Goal: Transaction & Acquisition: Purchase product/service

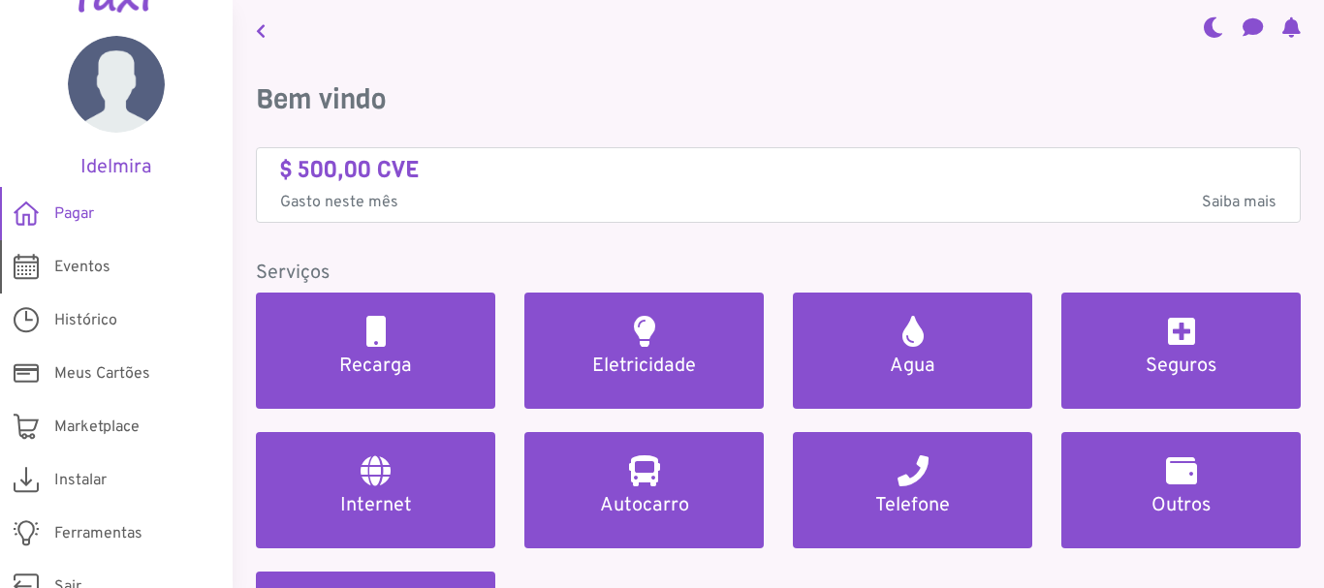
scroll to position [75, 0]
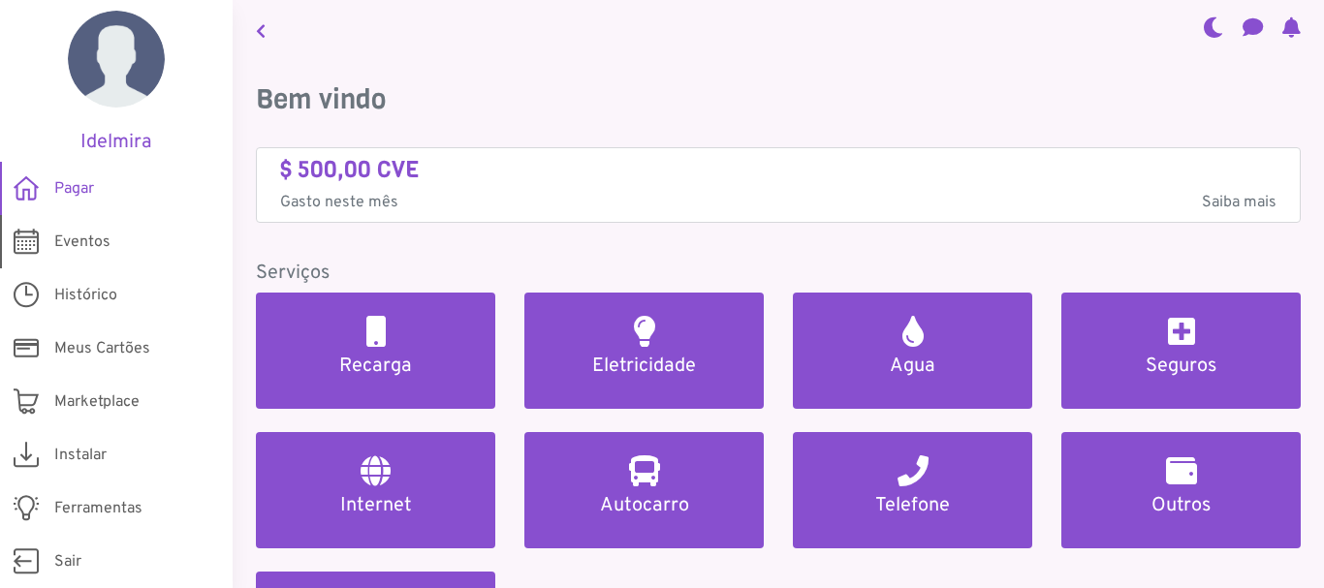
click at [119, 253] on link "Eventos" at bounding box center [116, 241] width 233 height 53
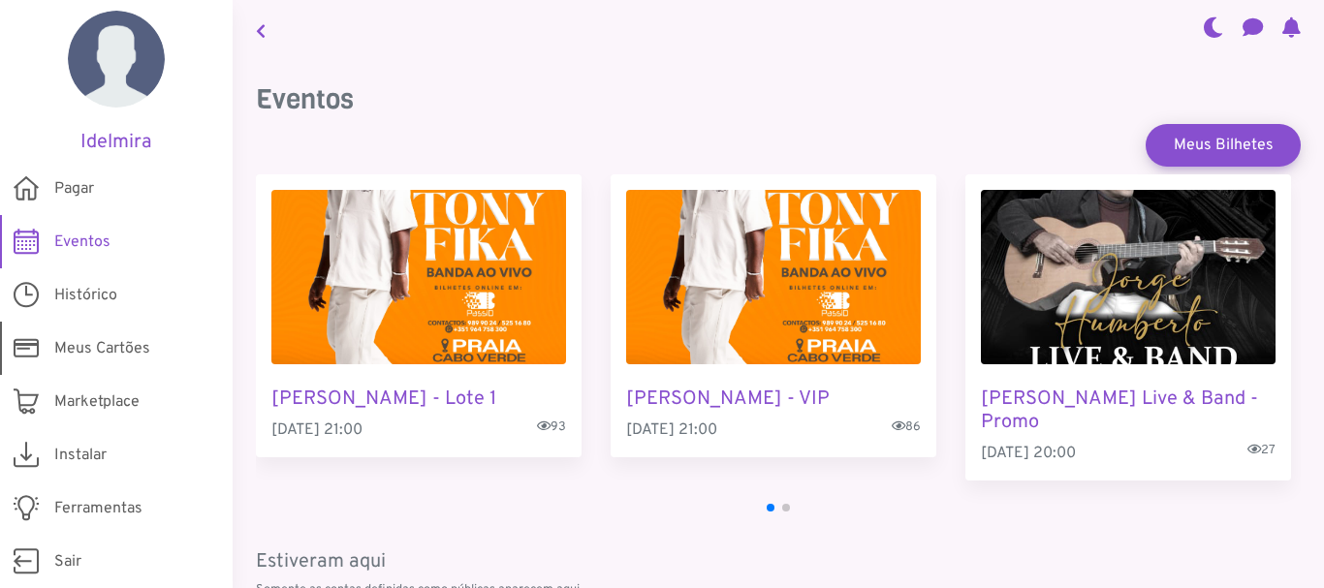
click at [90, 358] on span "Meus Cartões" at bounding box center [102, 348] width 96 height 23
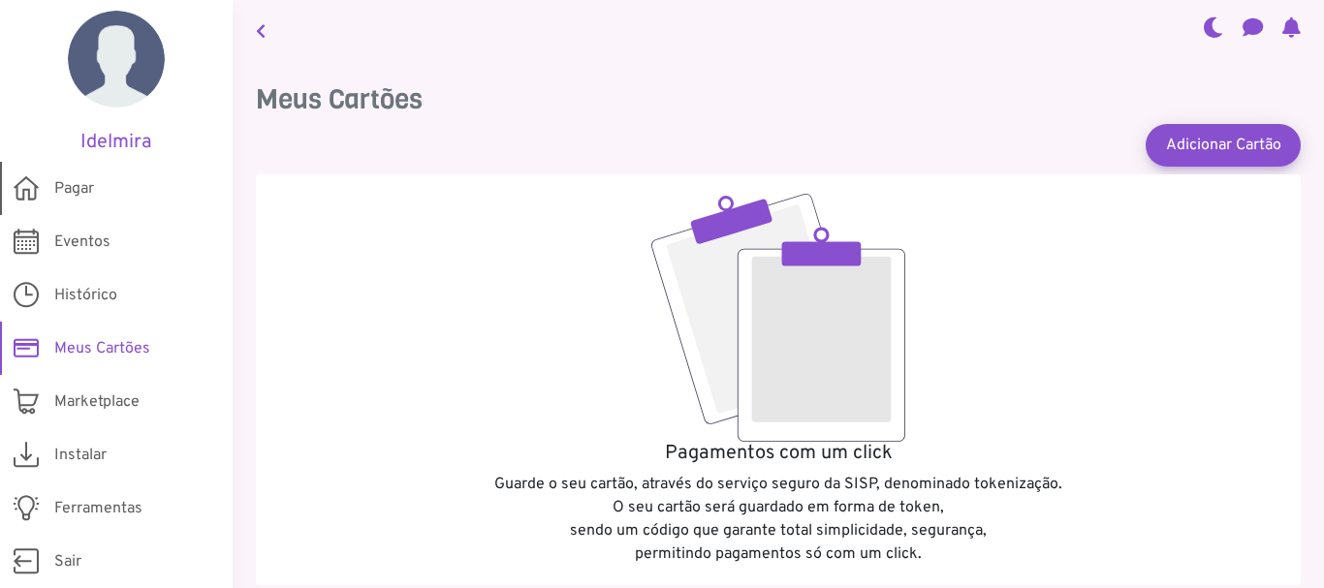
click at [120, 189] on link "Pagar" at bounding box center [116, 188] width 233 height 53
